Goal: Task Accomplishment & Management: Use online tool/utility

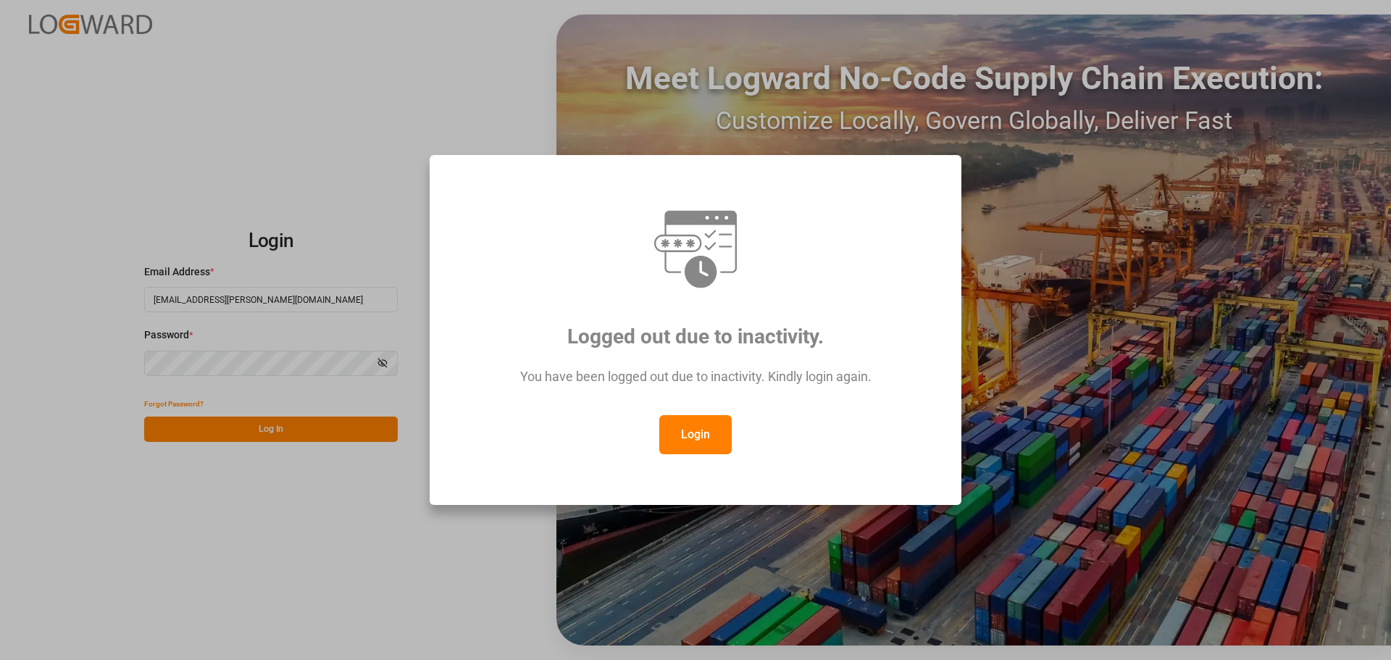
click at [703, 438] on button "Login" at bounding box center [695, 434] width 72 height 39
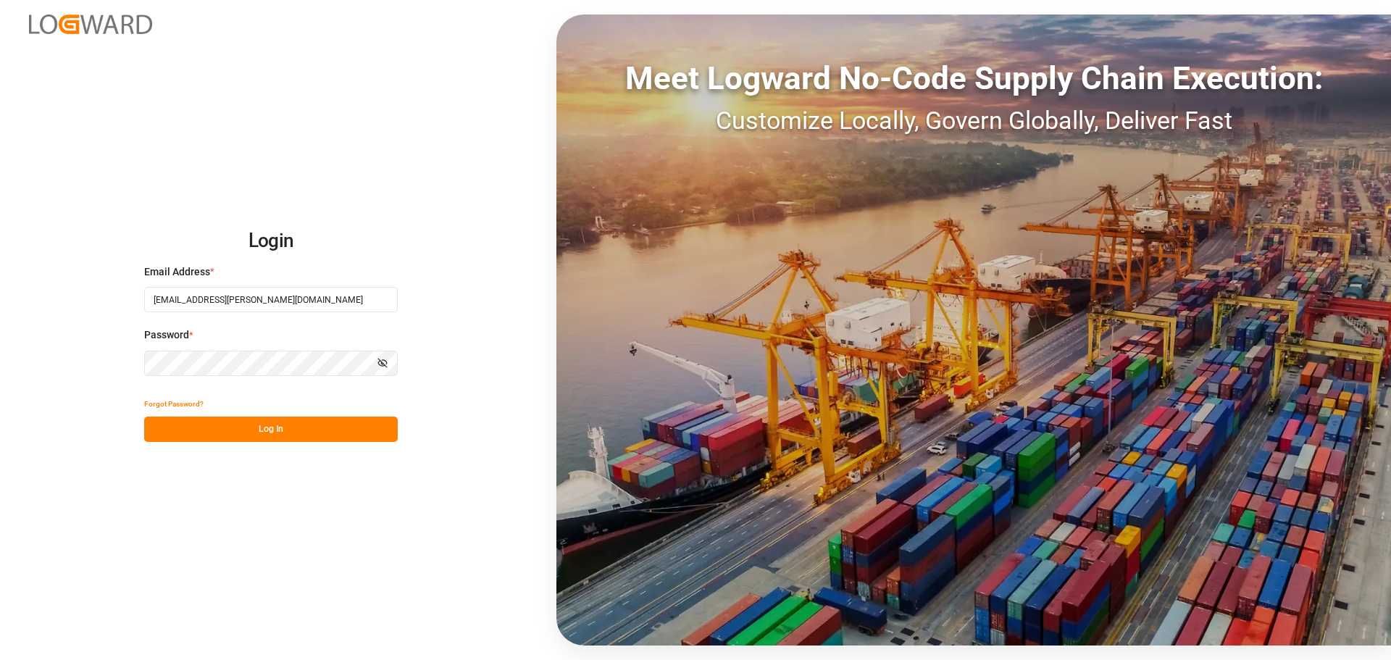
click at [308, 430] on button "Log In" at bounding box center [271, 429] width 254 height 25
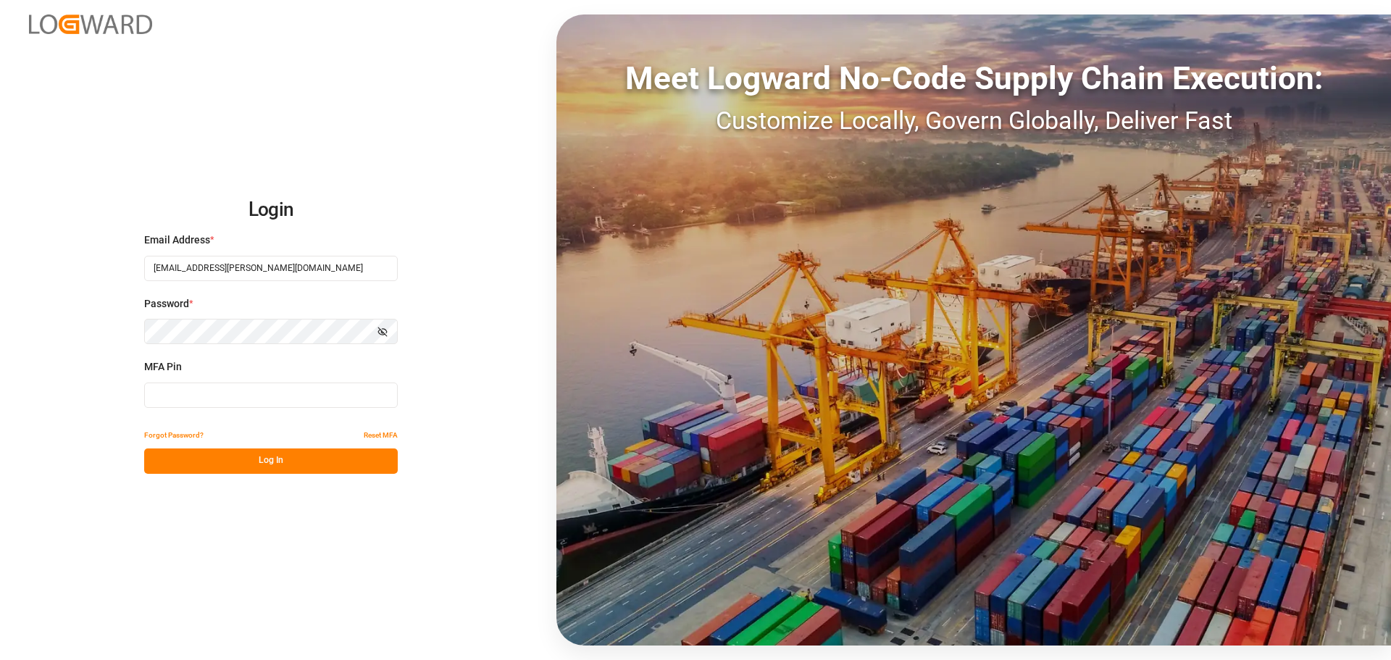
click at [209, 391] on input at bounding box center [271, 394] width 254 height 25
type input "387577"
click at [206, 454] on button "Log In" at bounding box center [271, 460] width 254 height 25
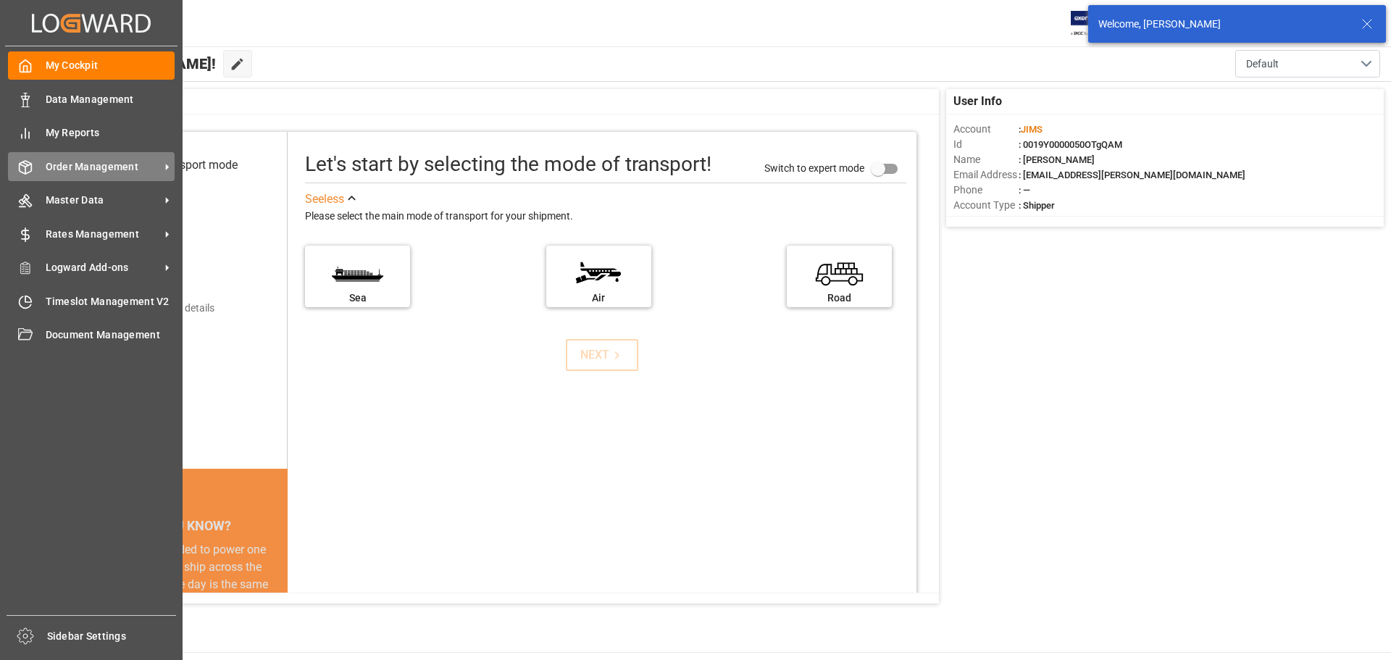
click at [38, 167] on div "Order Management Order Management" at bounding box center [91, 166] width 167 height 28
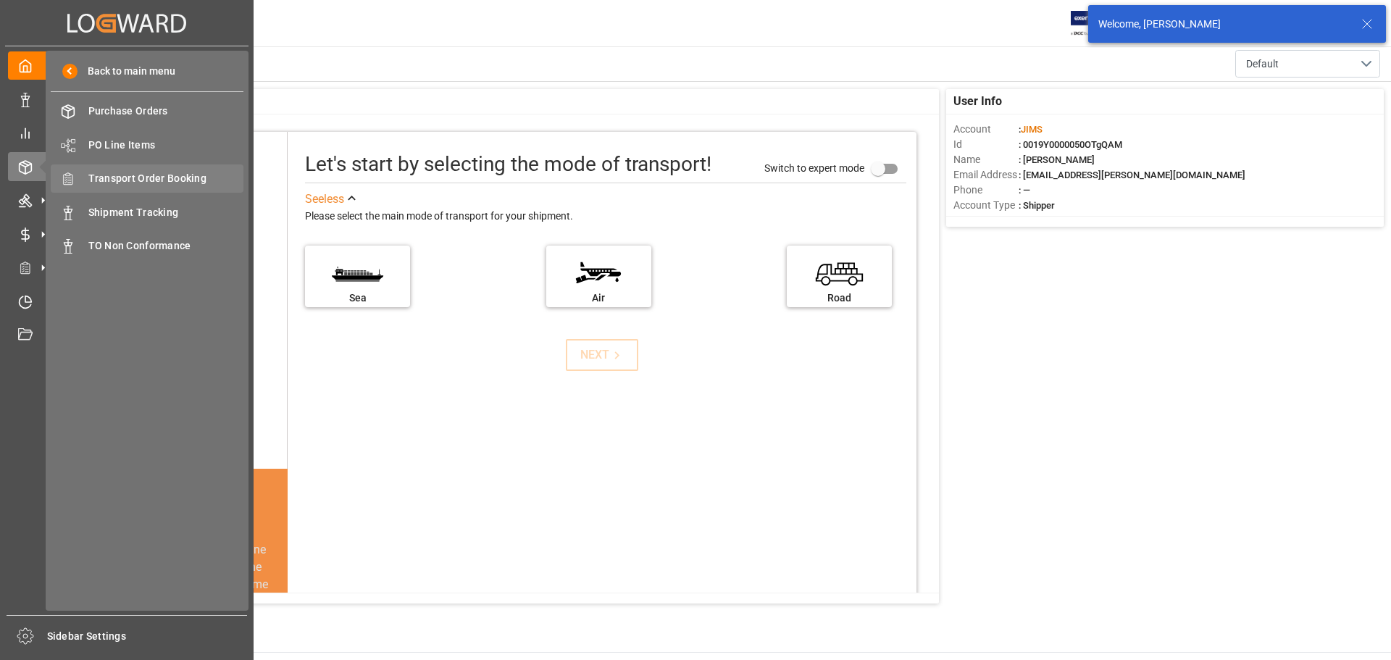
click at [125, 186] on span "Transport Order Booking" at bounding box center [166, 178] width 156 height 15
